Goal: Information Seeking & Learning: Learn about a topic

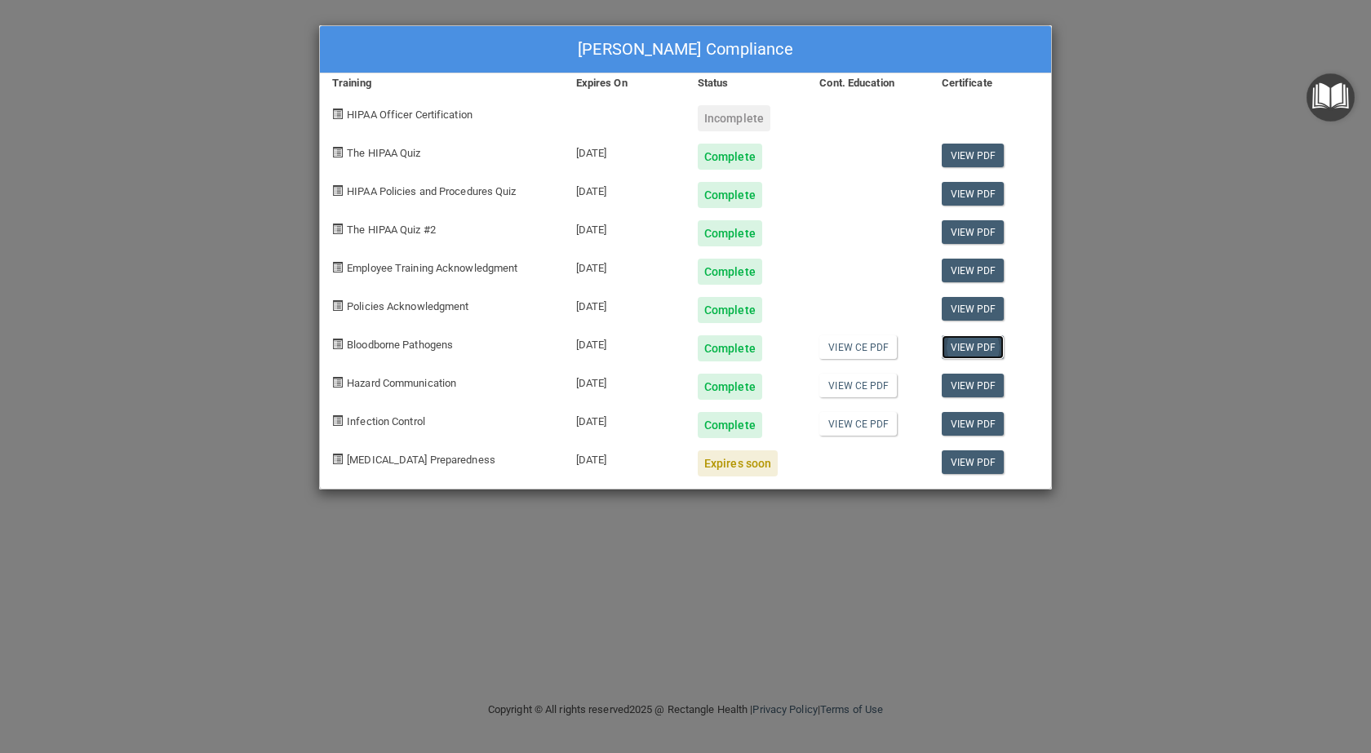
click at [975, 348] on link "View PDF" at bounding box center [973, 347] width 63 height 24
click at [971, 381] on link "View PDF" at bounding box center [973, 386] width 63 height 24
click at [972, 429] on link "View PDF" at bounding box center [973, 424] width 63 height 24
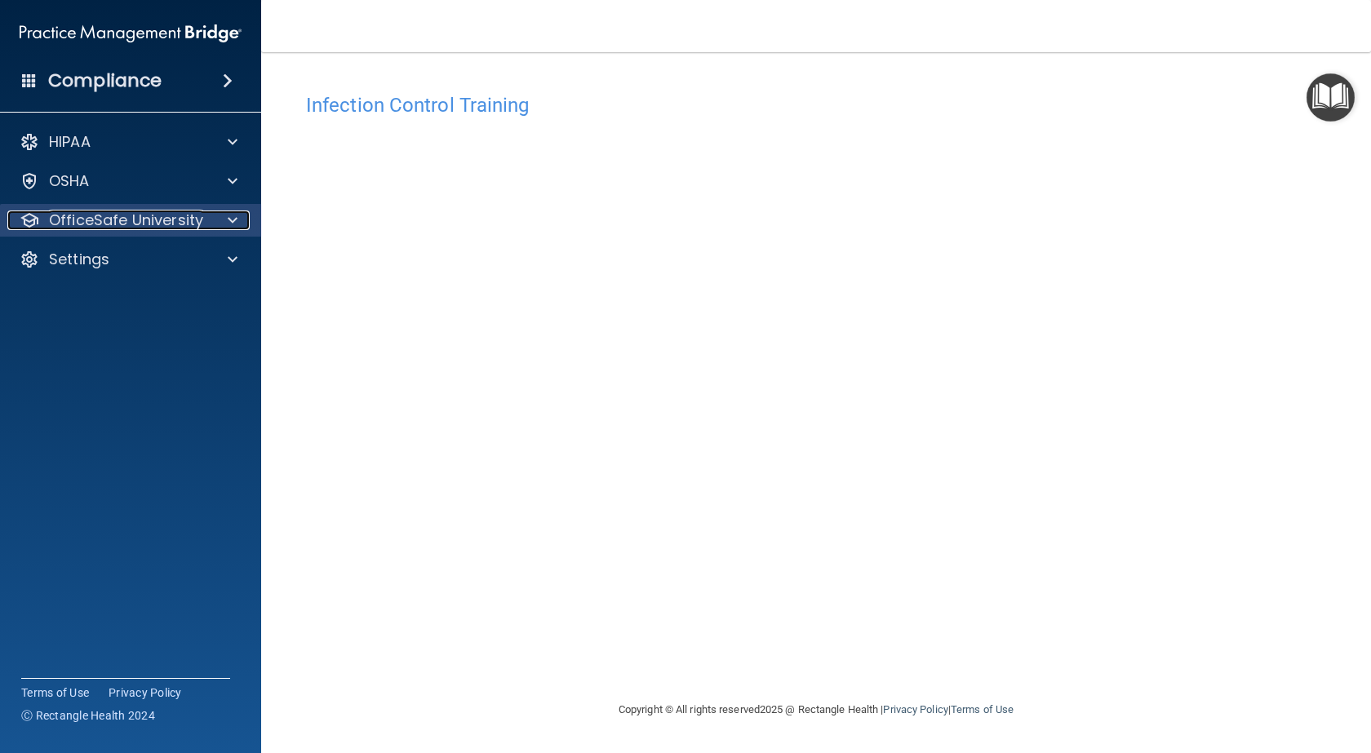
click at [238, 227] on div at bounding box center [230, 221] width 41 height 20
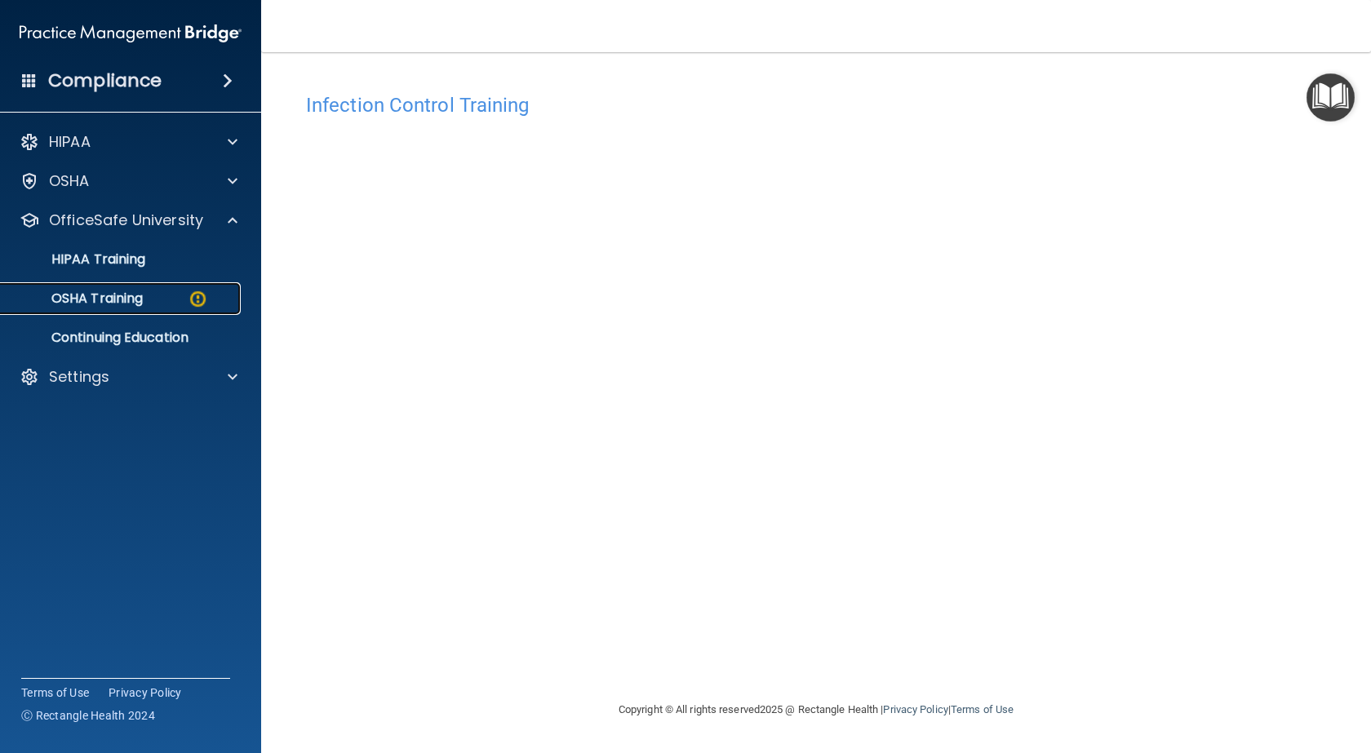
click at [187, 295] on div "OSHA Training" at bounding box center [122, 299] width 223 height 16
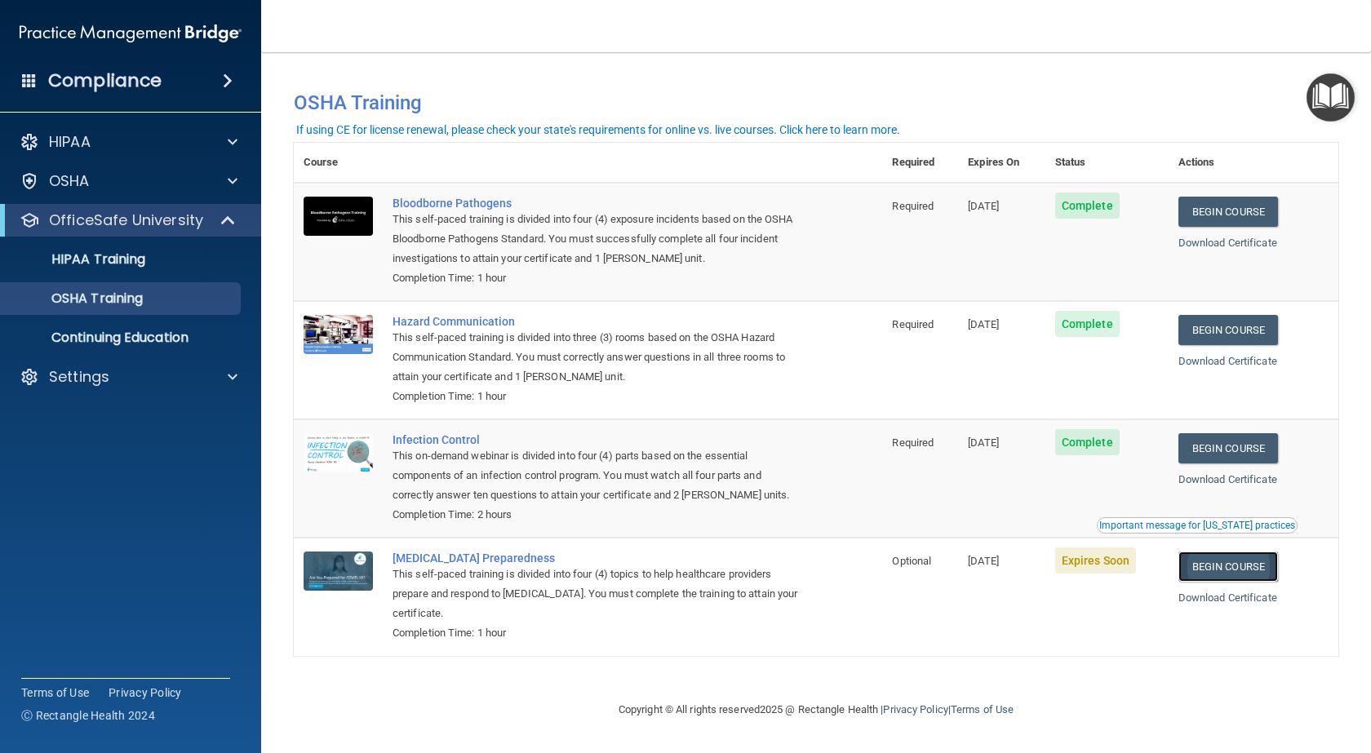
click at [1239, 569] on link "Begin Course" at bounding box center [1229, 567] width 100 height 30
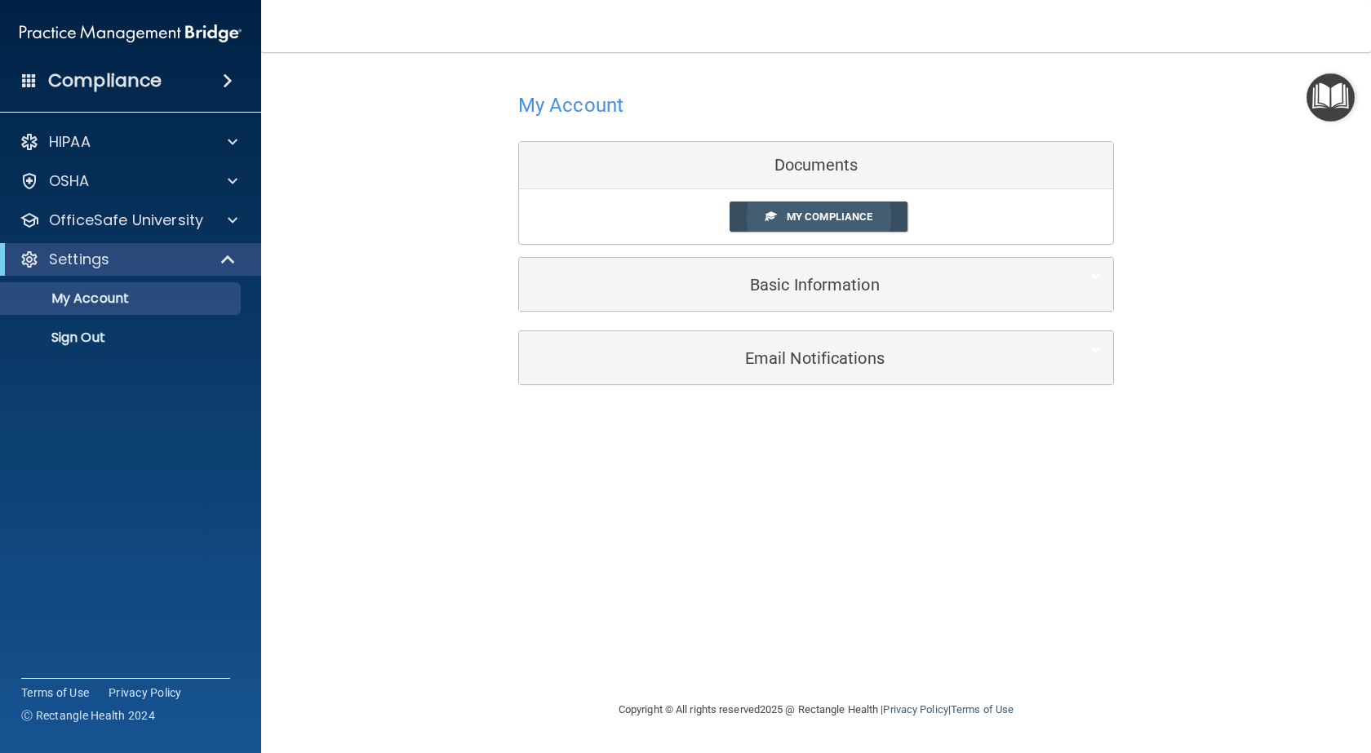
click at [815, 215] on span "My Compliance" at bounding box center [830, 217] width 86 height 12
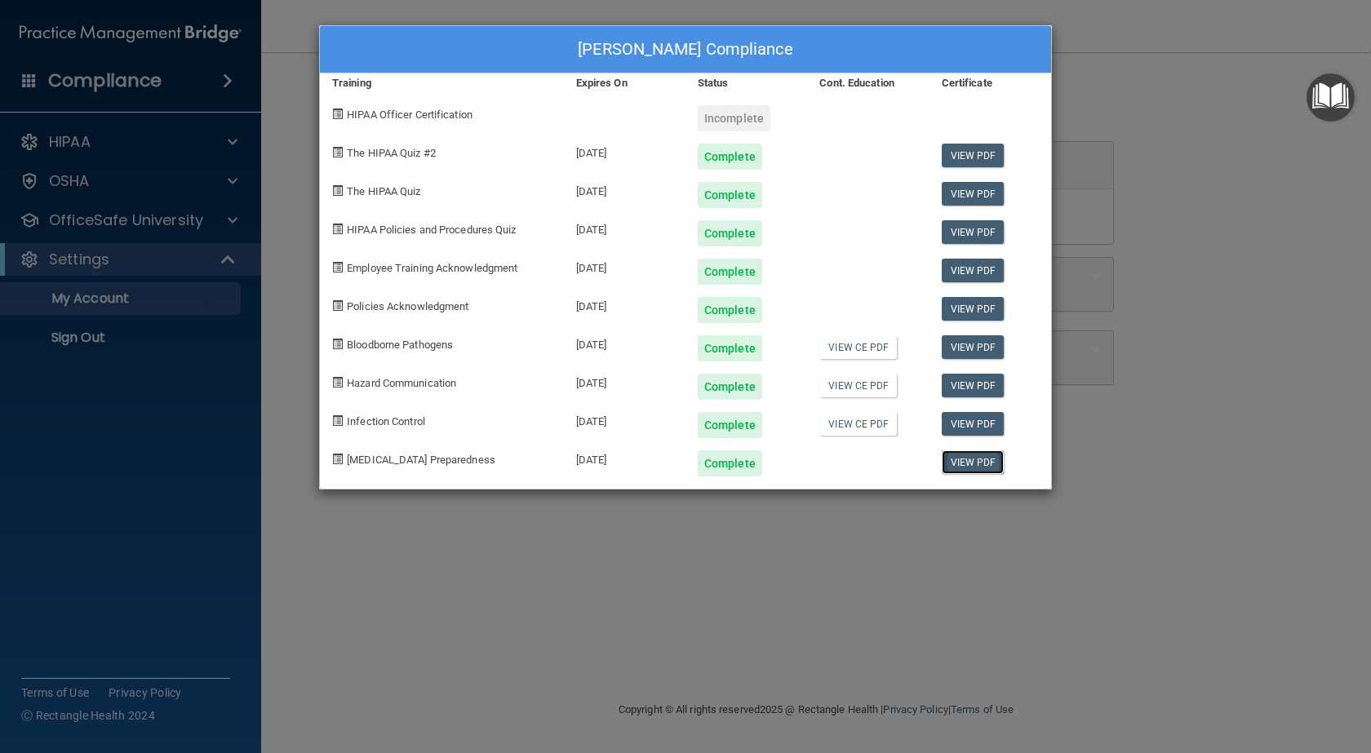
click at [976, 464] on link "View PDF" at bounding box center [973, 463] width 63 height 24
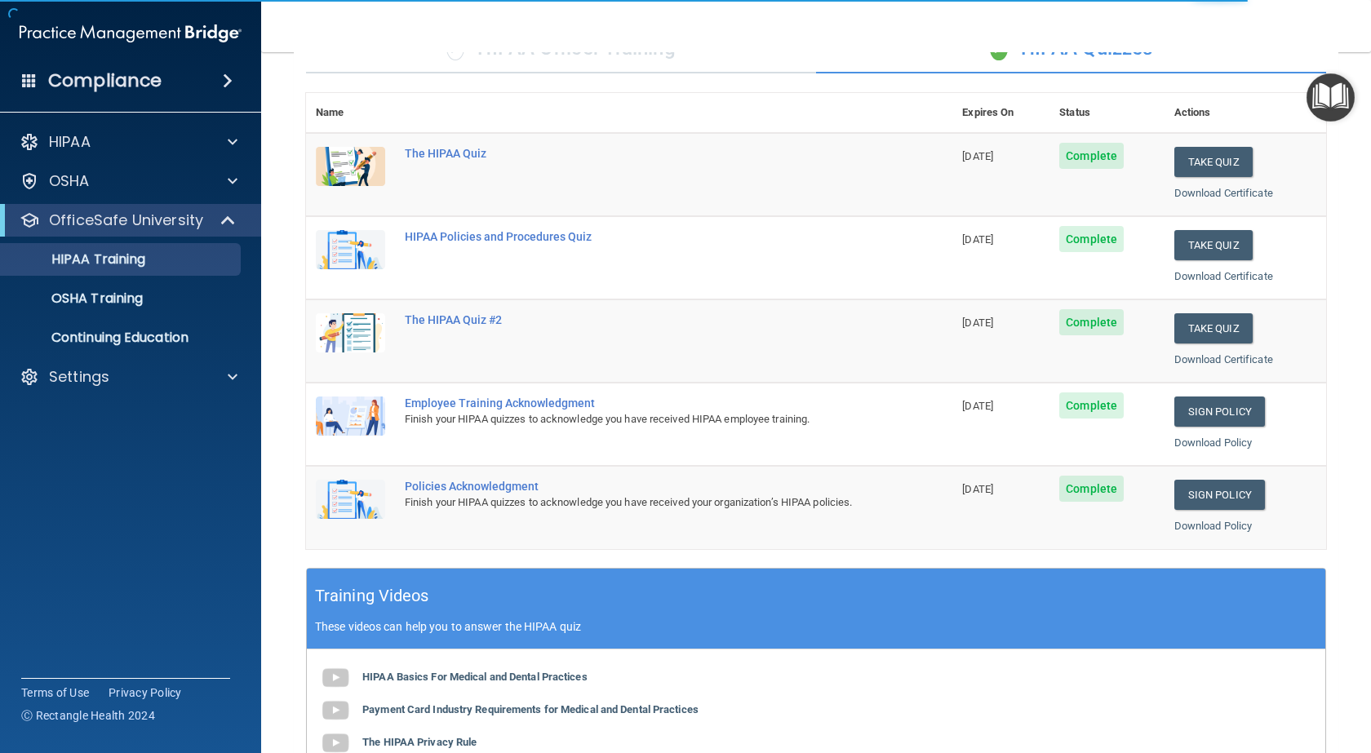
scroll to position [149, 0]
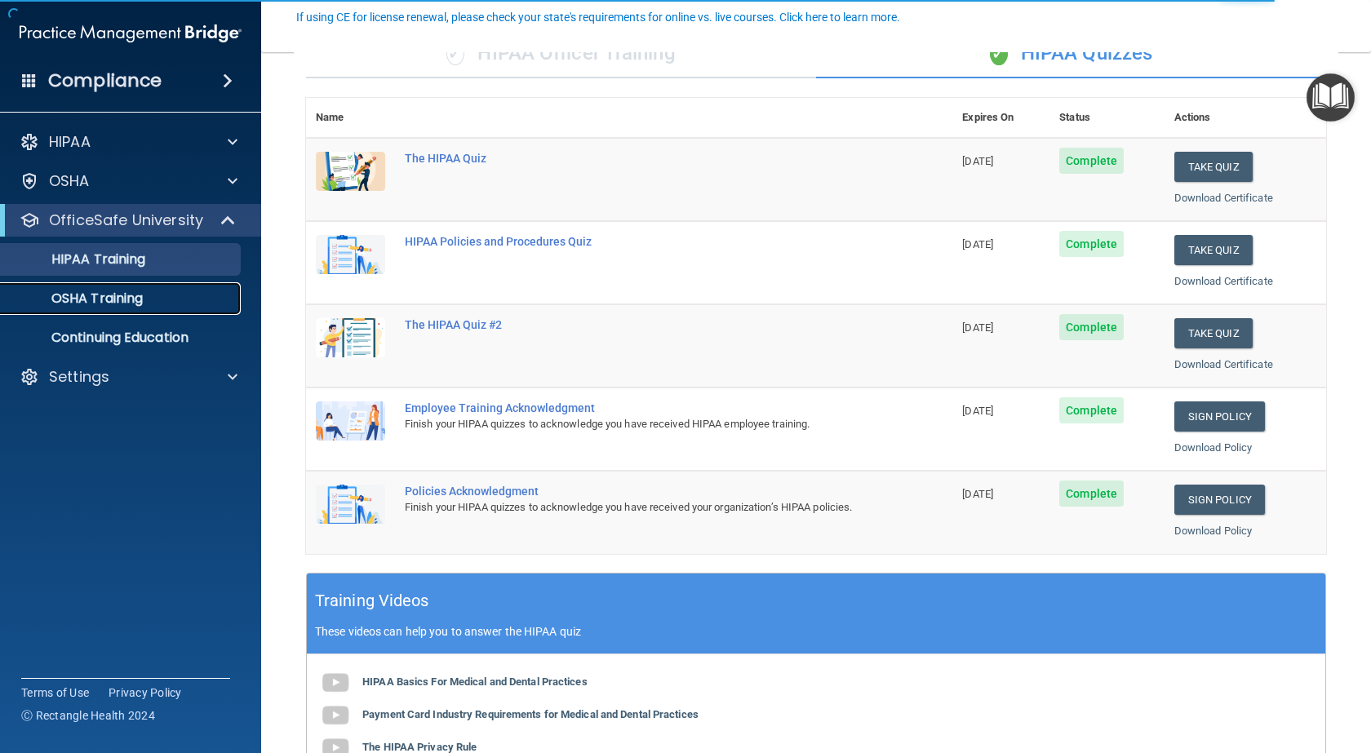
click at [80, 302] on p "OSHA Training" at bounding box center [77, 299] width 132 height 16
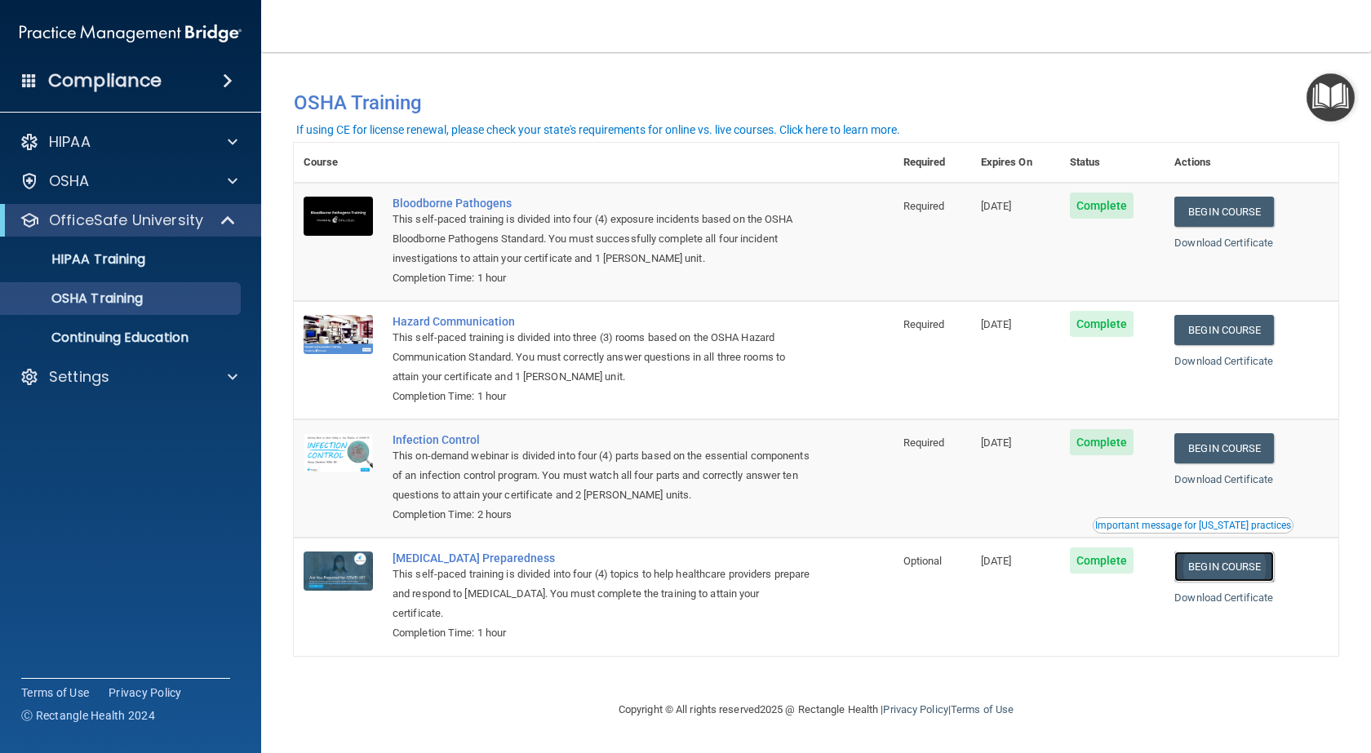
click at [1228, 571] on link "Begin Course" at bounding box center [1225, 567] width 100 height 30
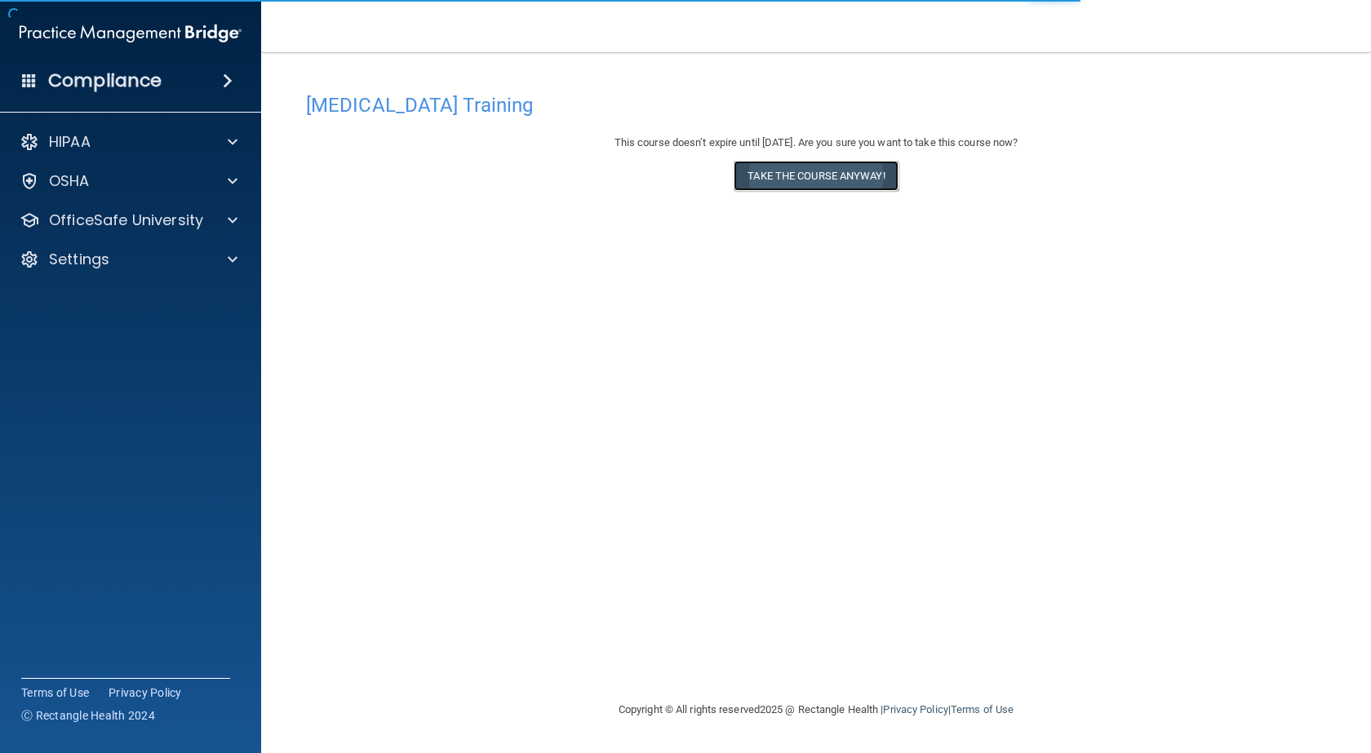
click at [805, 179] on button "Take the course anyway!" at bounding box center [816, 176] width 164 height 30
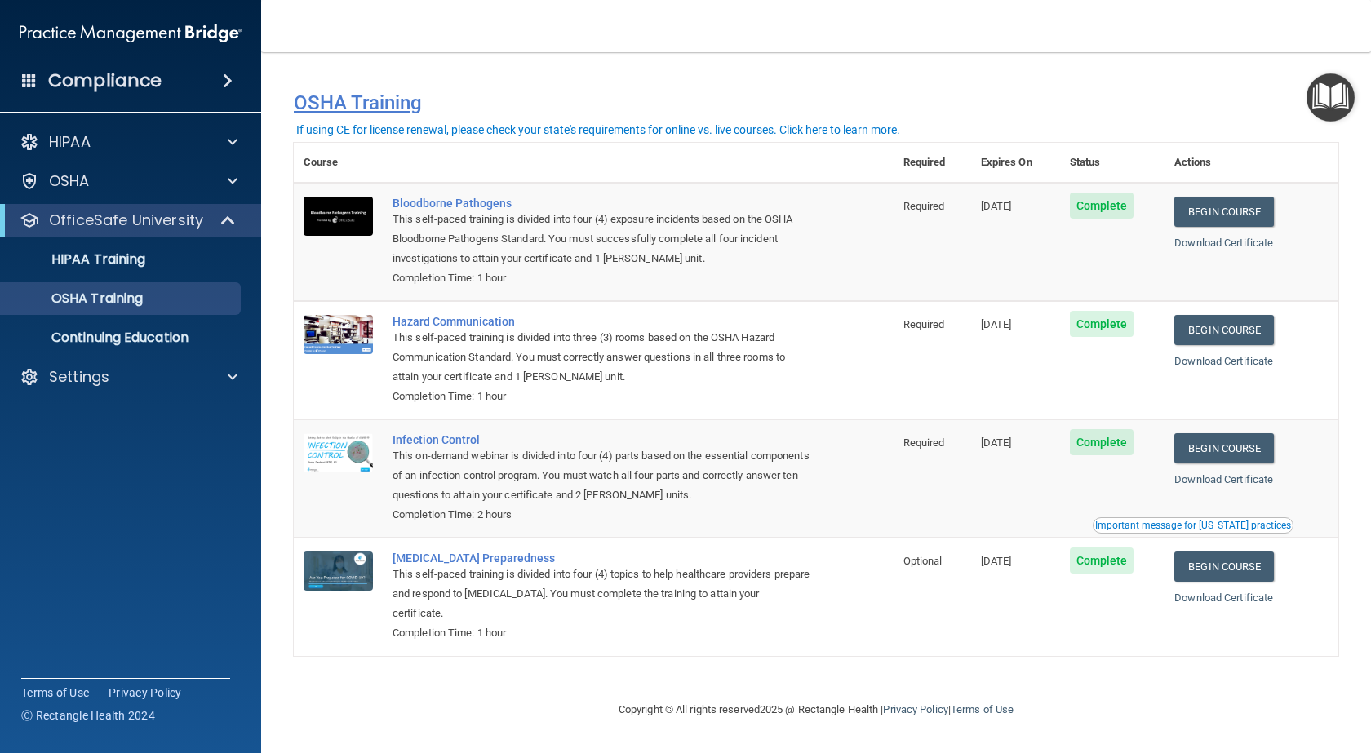
click at [1026, 96] on h4 "OSHA Training" at bounding box center [816, 102] width 1045 height 23
click at [233, 375] on span at bounding box center [233, 377] width 10 height 20
click at [72, 462] on p "Sign Out" at bounding box center [122, 455] width 223 height 16
